Goal: Find specific page/section: Find specific page/section

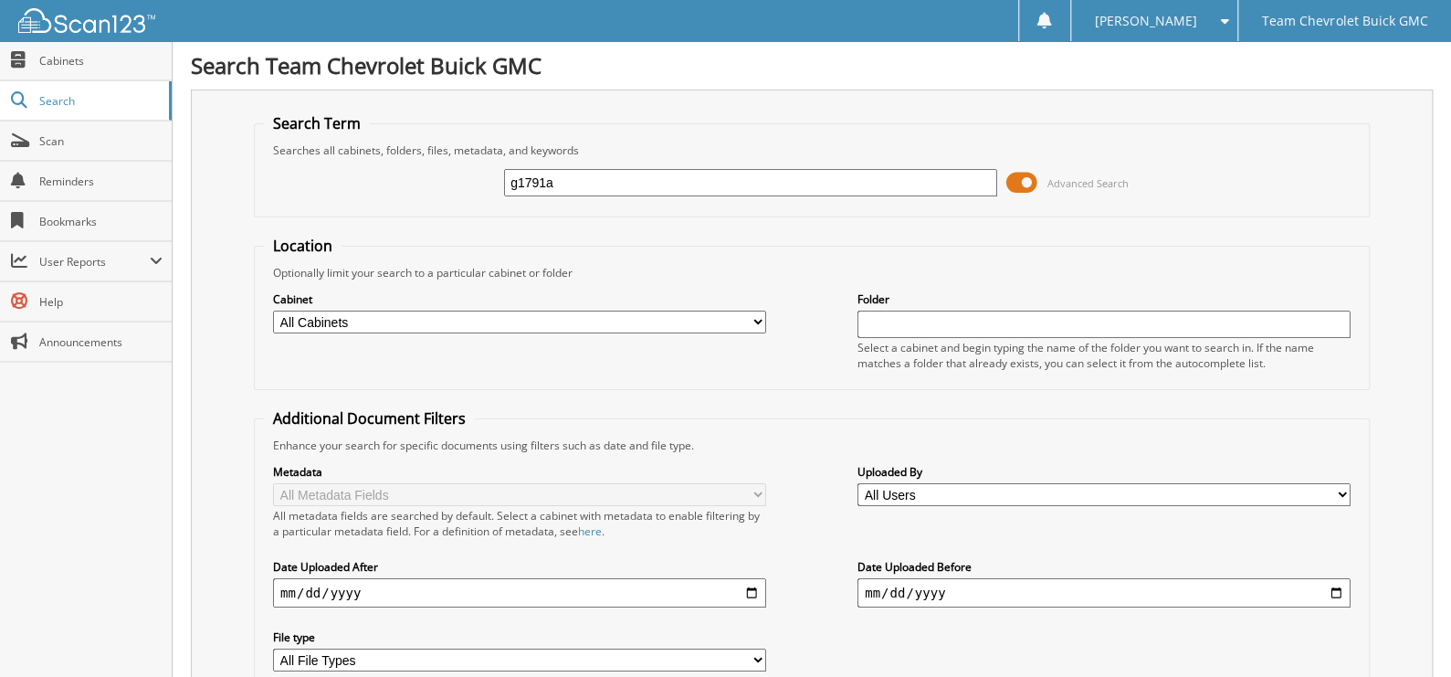
type input "g1791a"
click at [1028, 176] on span at bounding box center [1021, 182] width 31 height 27
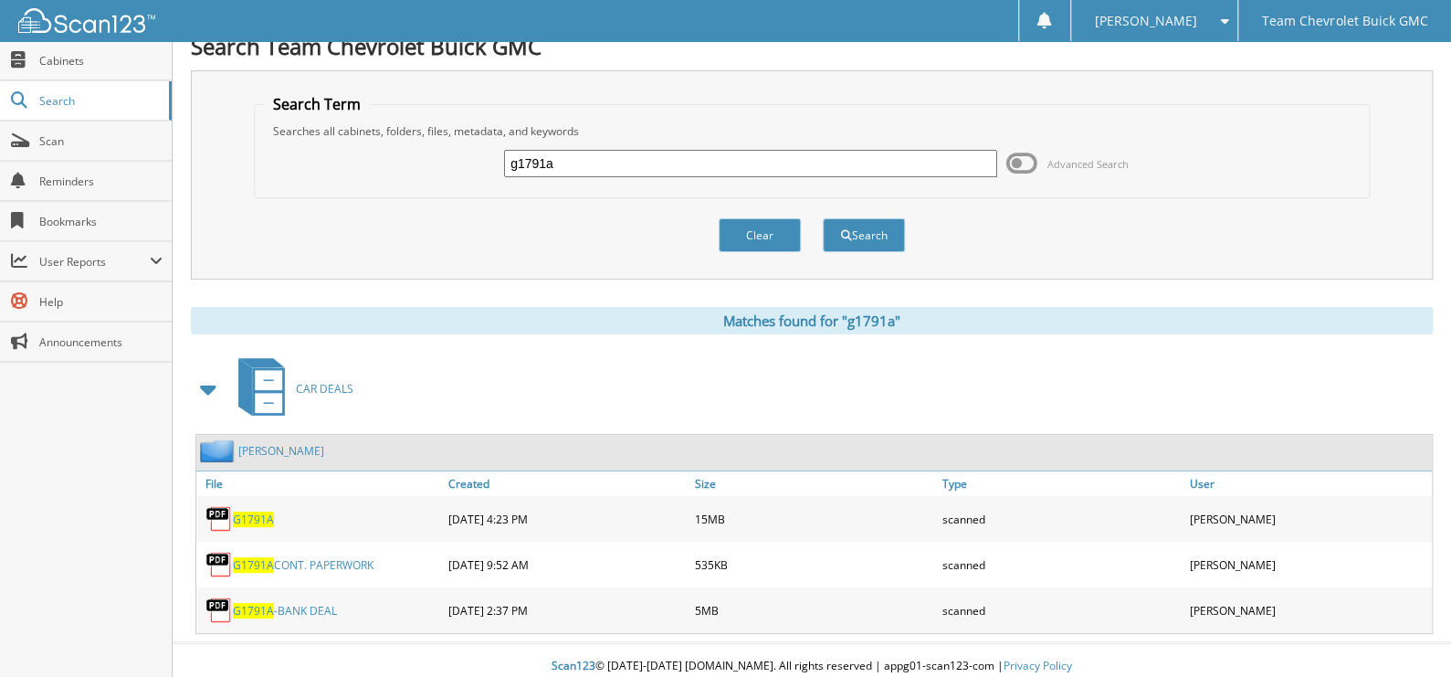
scroll to position [24, 0]
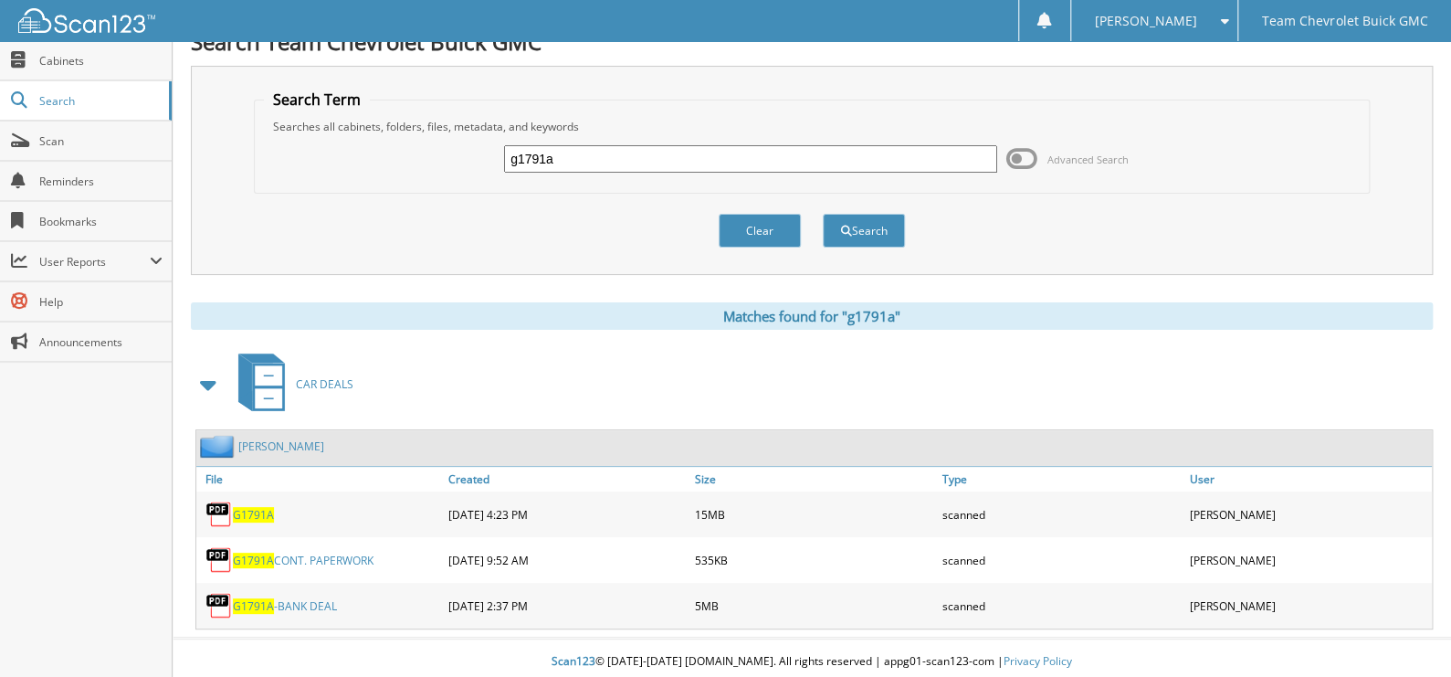
click at [263, 510] on span "G1791A" at bounding box center [253, 515] width 41 height 16
